Goal: Check status: Check status

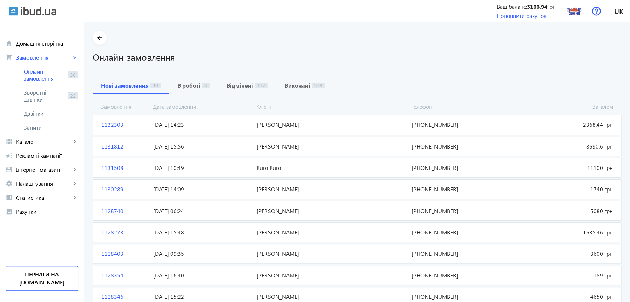
click at [108, 124] on span "1132303" at bounding box center [125, 125] width 52 height 8
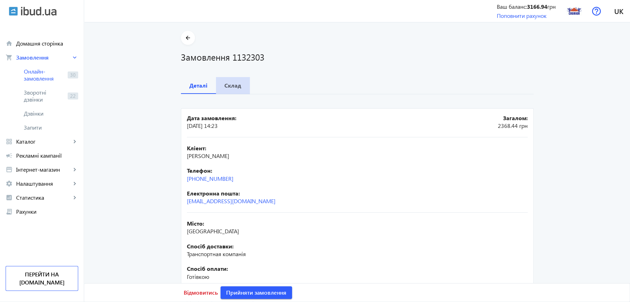
click at [231, 85] on b "Склад" at bounding box center [232, 86] width 17 height 6
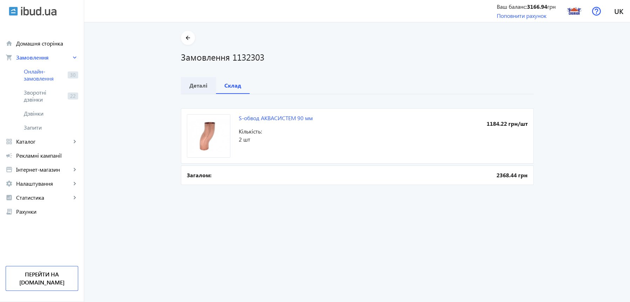
click at [196, 85] on b "Деталі" at bounding box center [198, 86] width 18 height 6
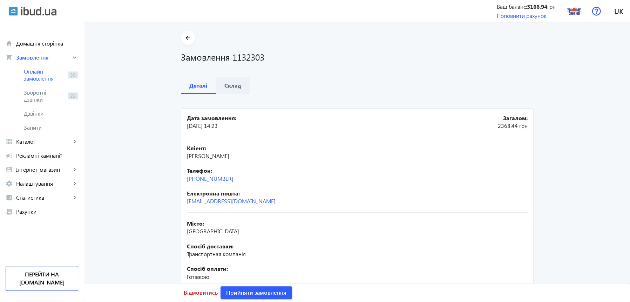
click at [231, 84] on b "Склад" at bounding box center [232, 86] width 17 height 6
